Goal: Check status: Check status

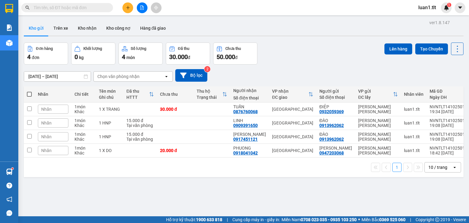
click at [19, 6] on div at bounding box center [59, 7] width 119 height 9
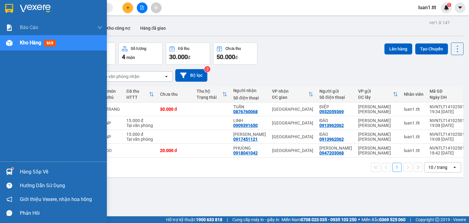
click at [17, 8] on div at bounding box center [53, 10] width 107 height 20
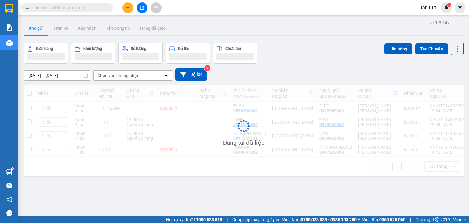
click at [100, 11] on span at bounding box center [67, 7] width 92 height 9
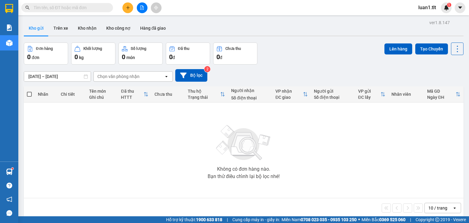
click at [99, 10] on input "text" at bounding box center [70, 7] width 72 height 7
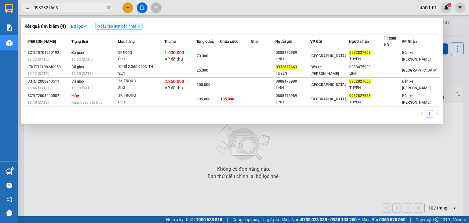
click at [83, 8] on input "0932827663" at bounding box center [70, 7] width 72 height 7
click at [47, 7] on input "0932827663" at bounding box center [70, 7] width 72 height 7
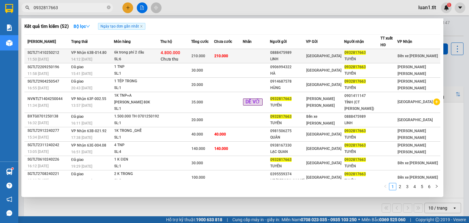
type input "0932817663"
